Goal: Information Seeking & Learning: Learn about a topic

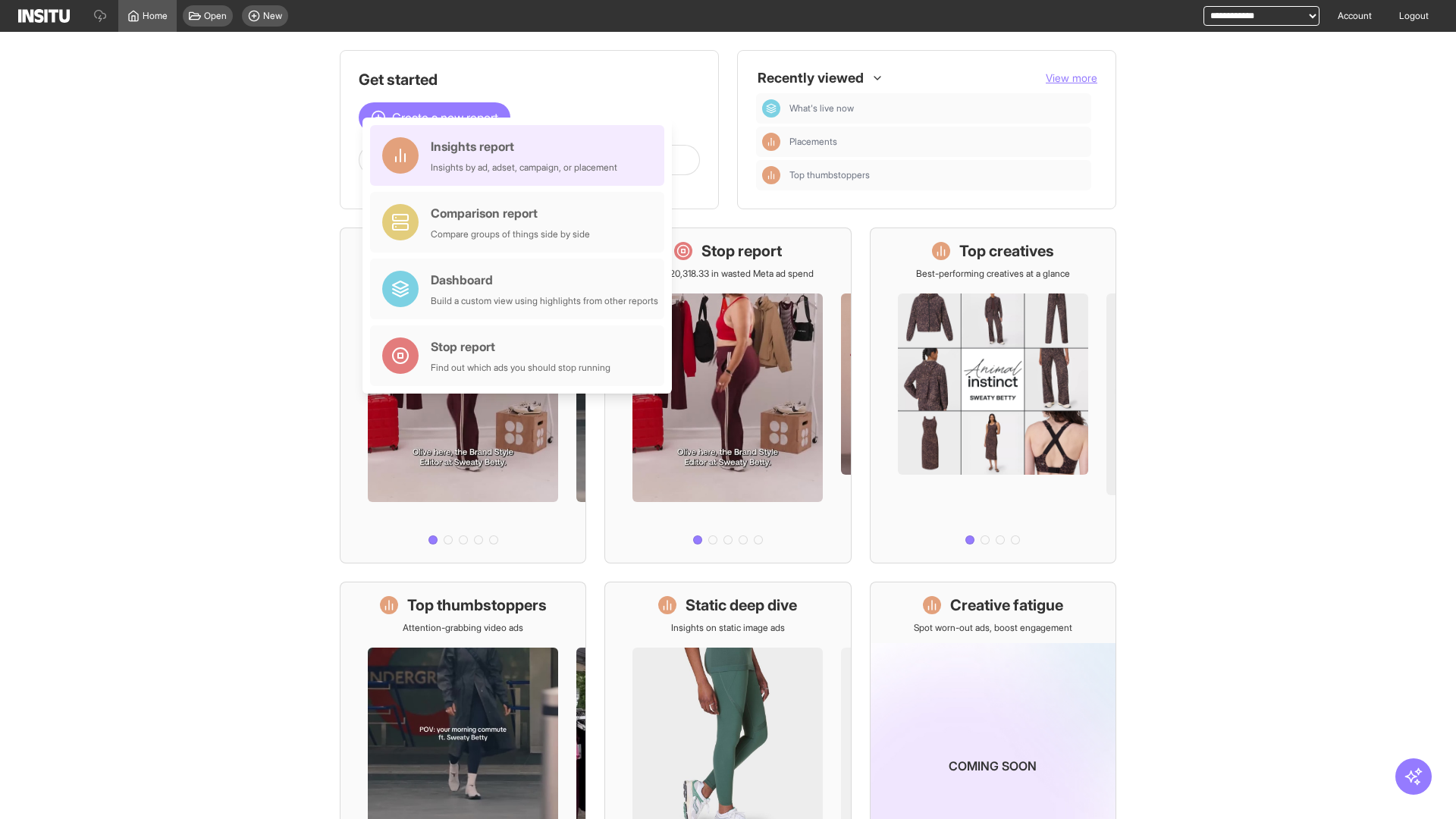
click at [521, 156] on div "Insights report Insights by ad, adset, campaign, or placement" at bounding box center [523, 156] width 186 height 37
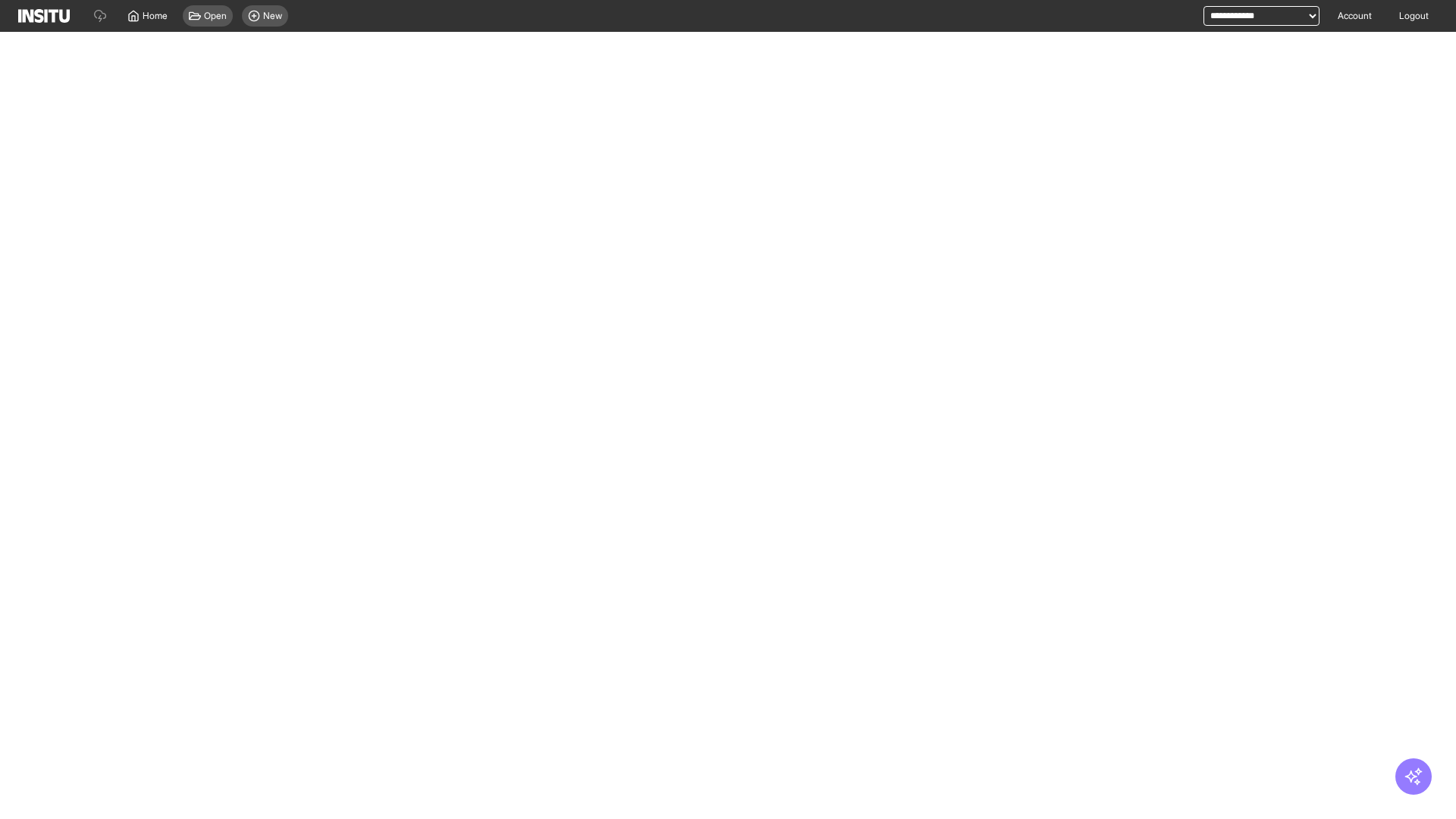
select select "**"
